Goal: Information Seeking & Learning: Find specific fact

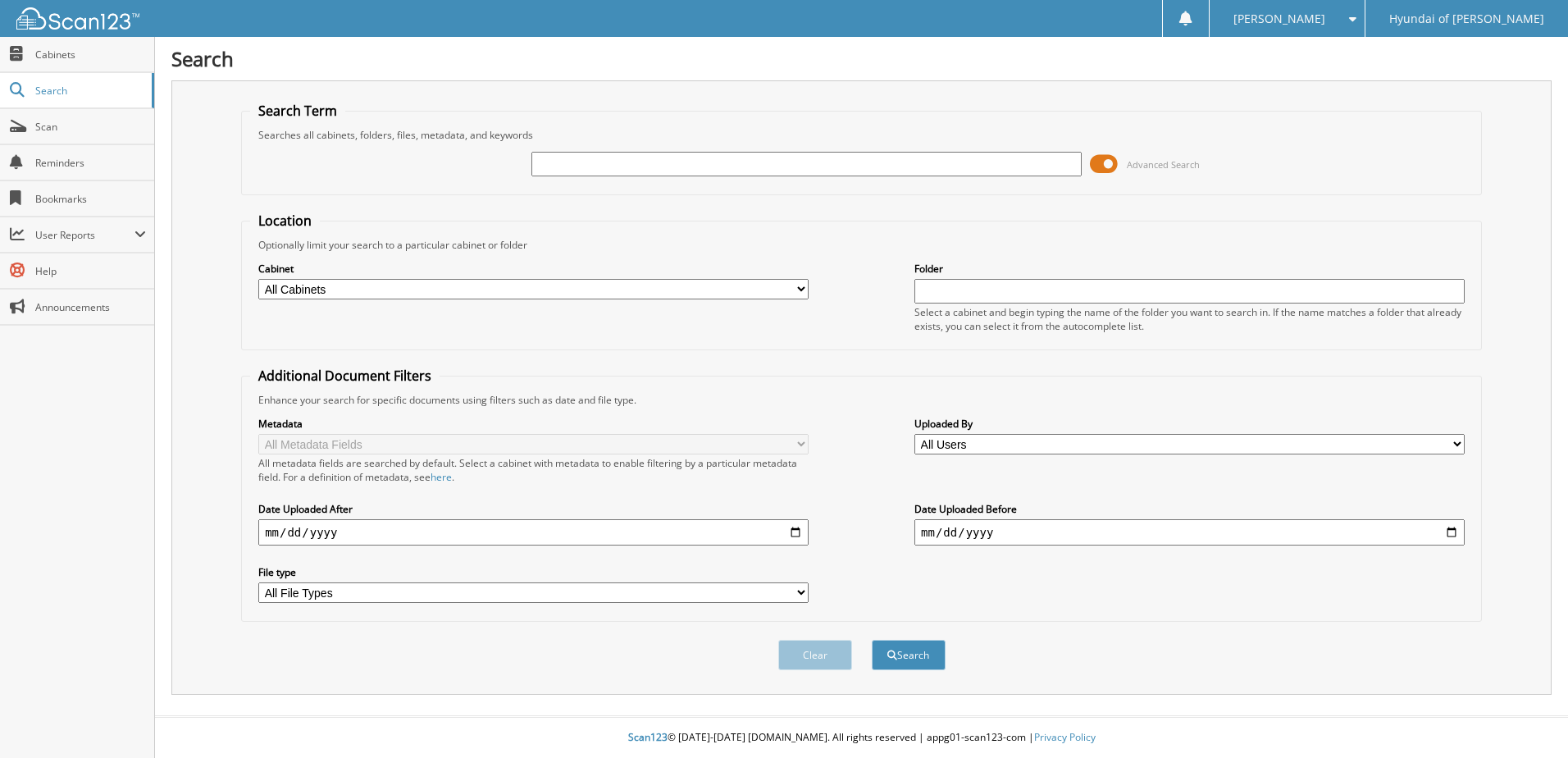
click at [604, 161] on input "text" at bounding box center [805, 164] width 550 height 25
type input "69992"
click at [871, 640] on button "Search" at bounding box center [908, 655] width 74 height 30
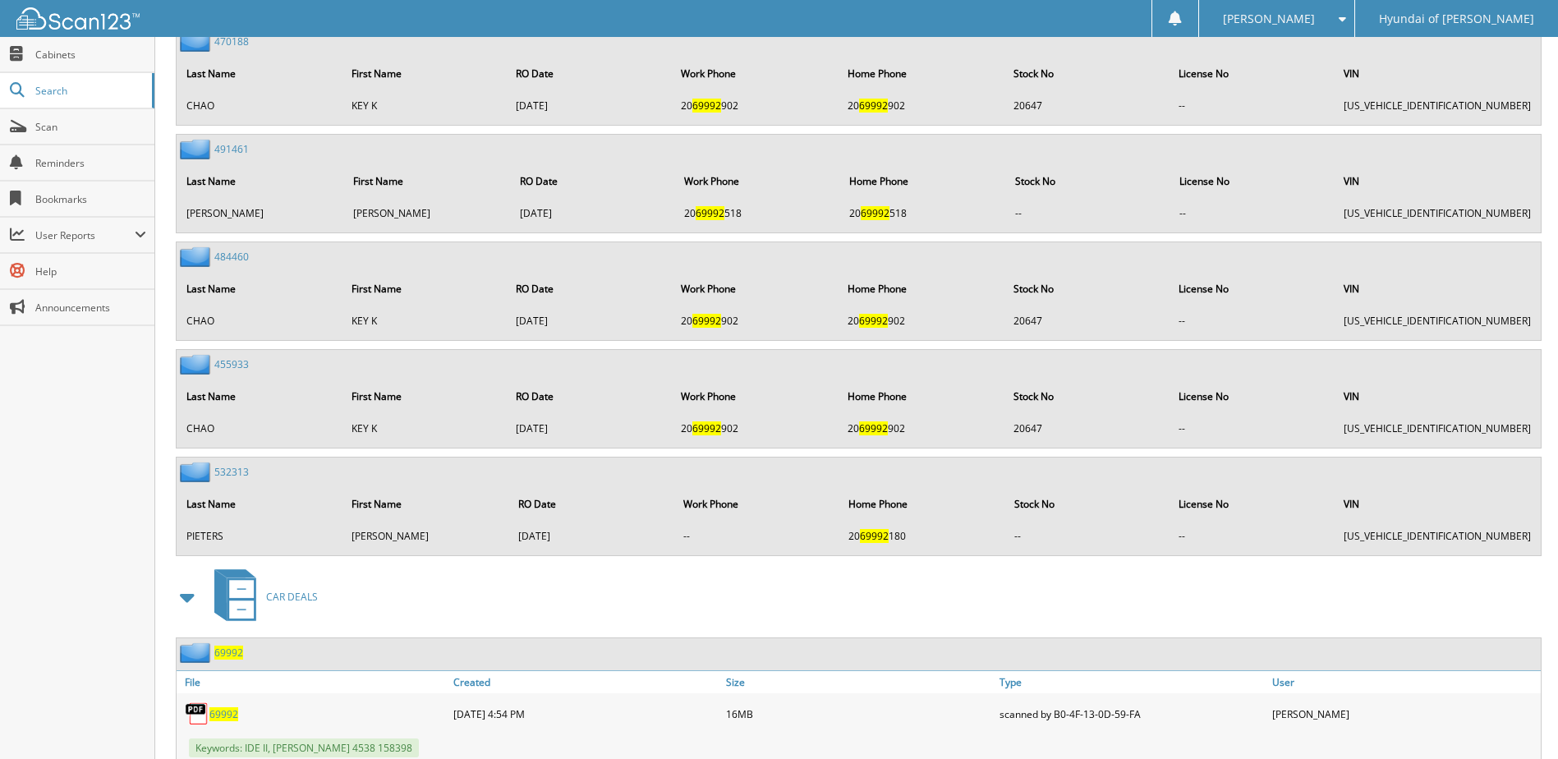
scroll to position [1769, 0]
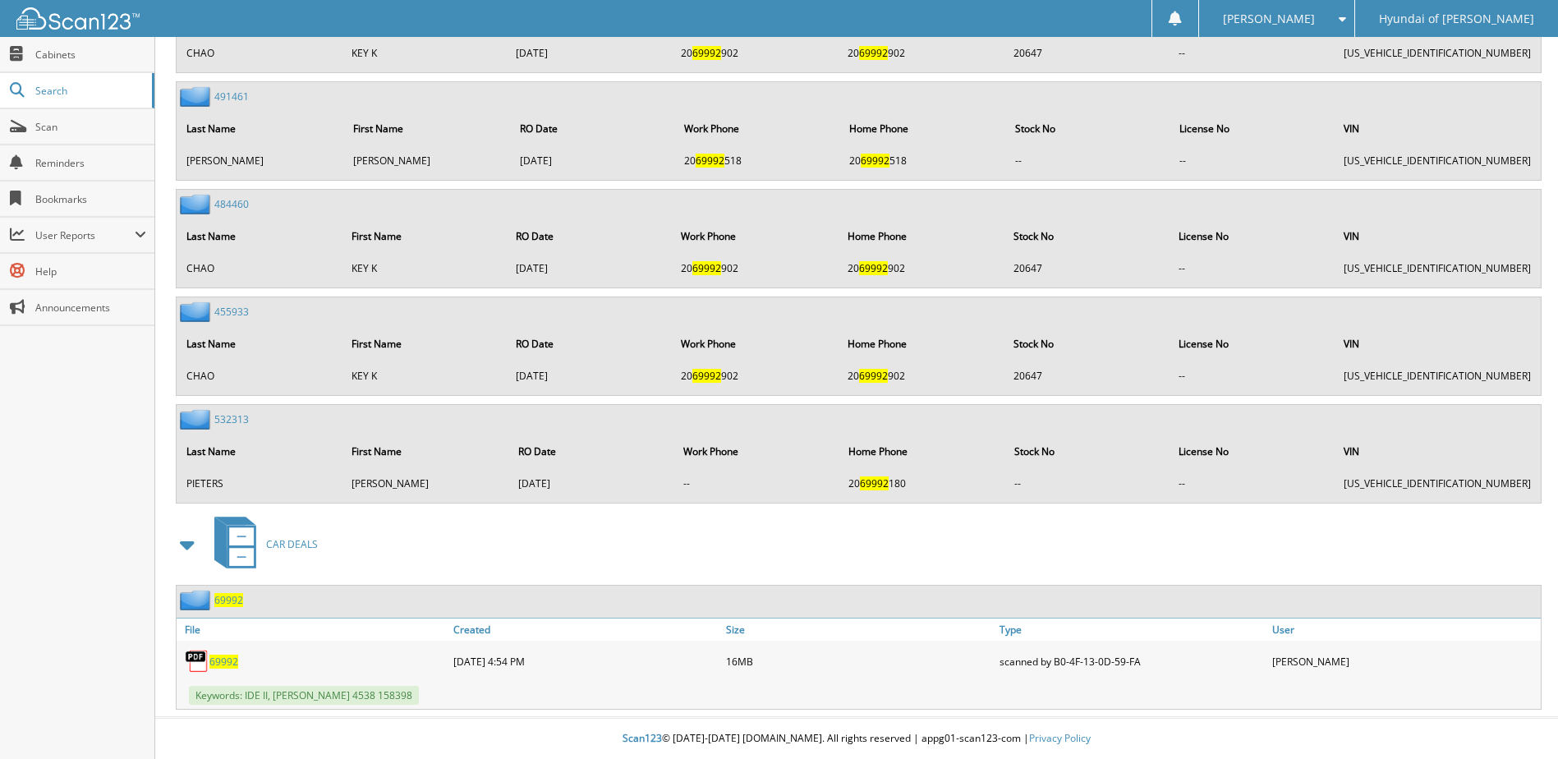
click at [223, 661] on span "69992" at bounding box center [223, 662] width 29 height 14
